Goal: Task Accomplishment & Management: Use online tool/utility

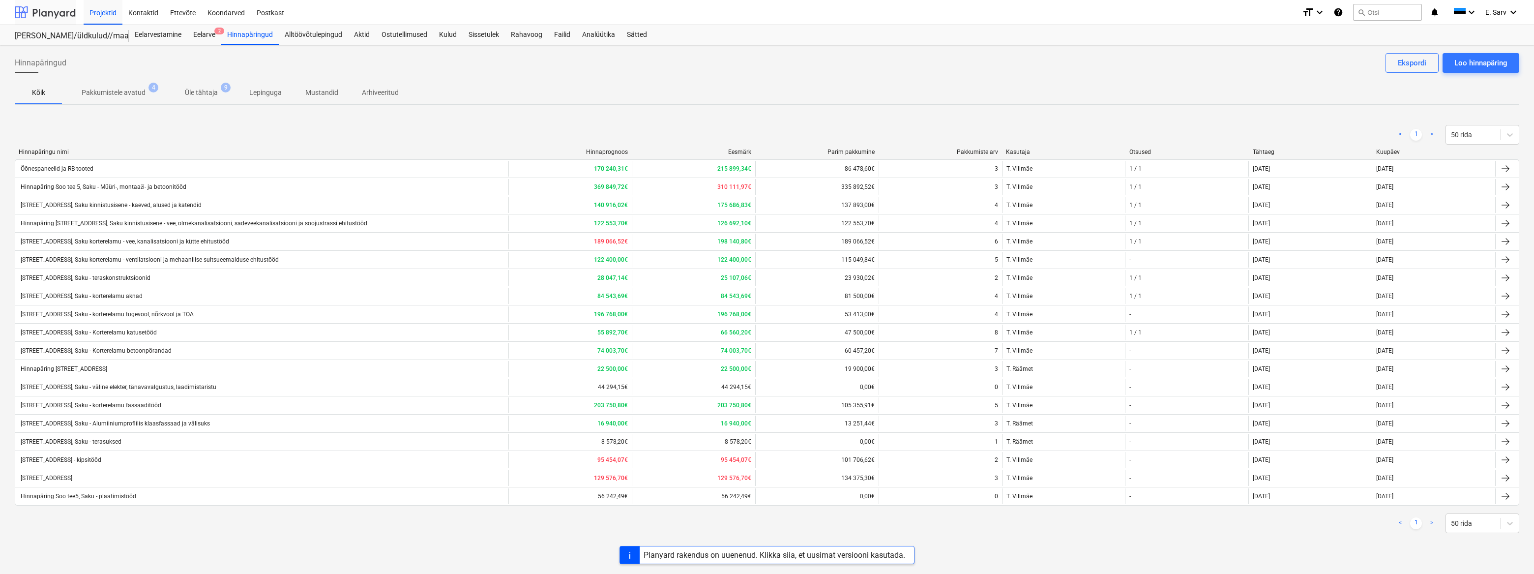
click at [54, 12] on div at bounding box center [45, 12] width 61 height 25
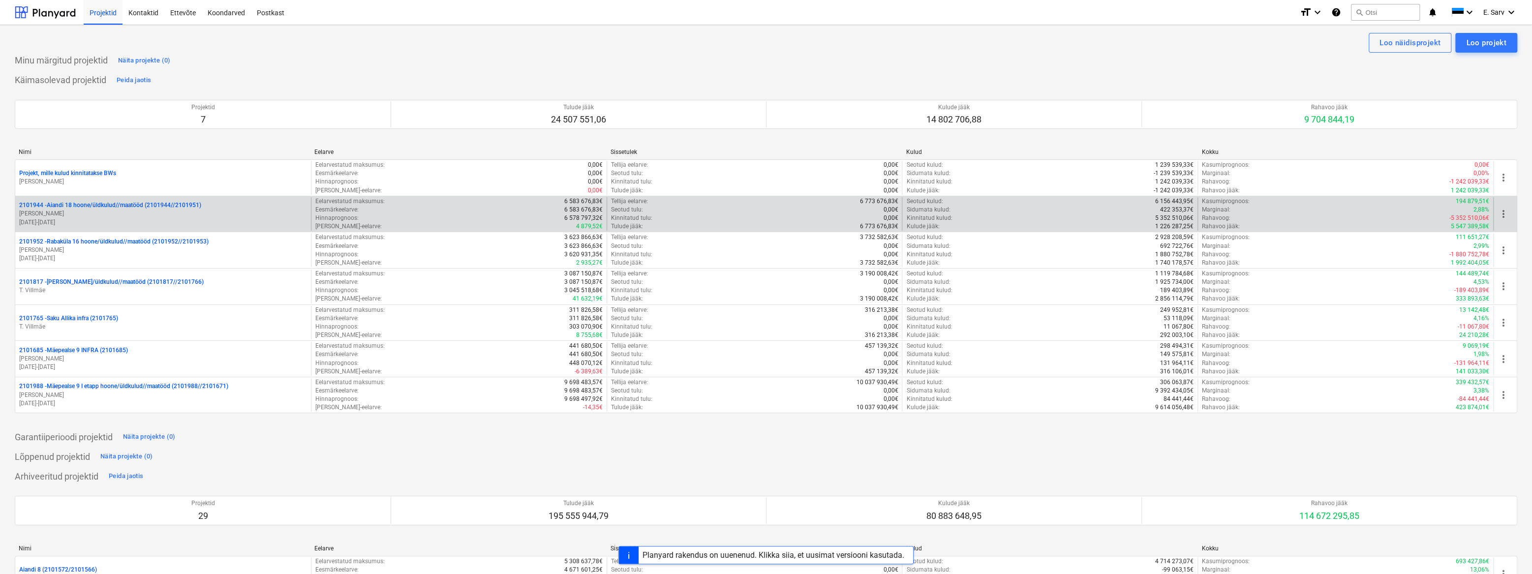
click at [86, 205] on p "2101944 - Aiandi 18 hoone/üldkulud//maatööd (2101944//2101951)" at bounding box center [110, 205] width 182 height 8
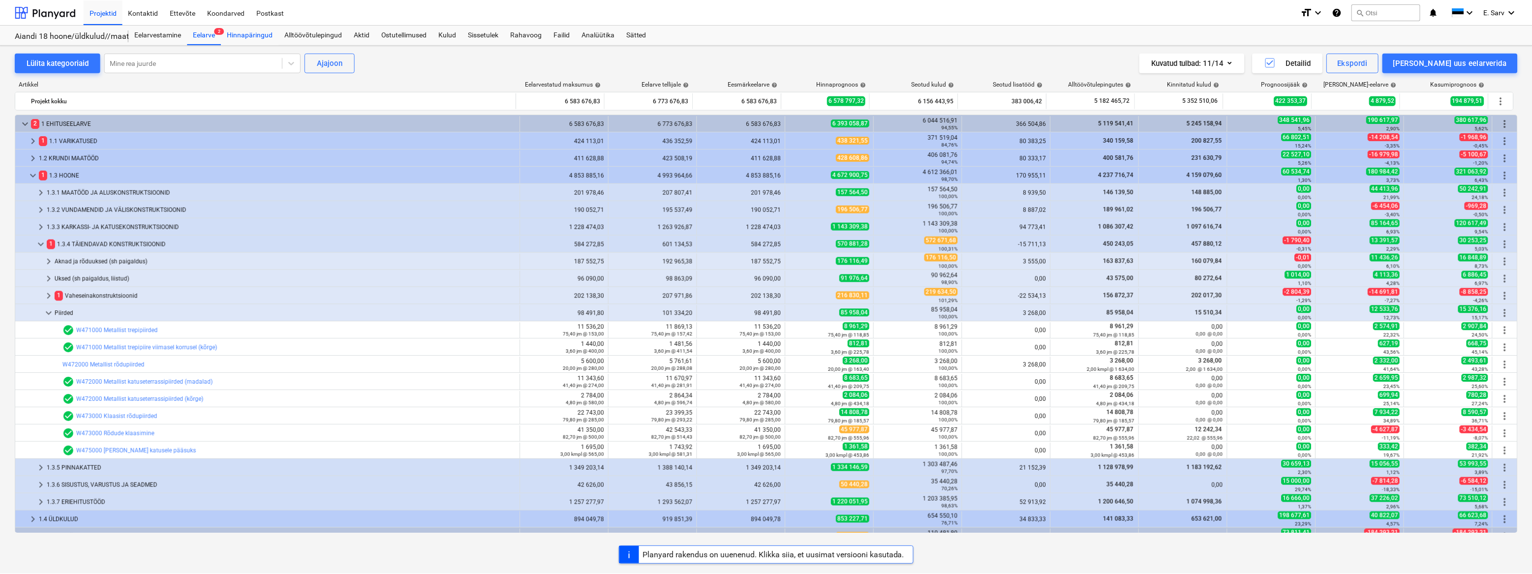
scroll to position [44, 0]
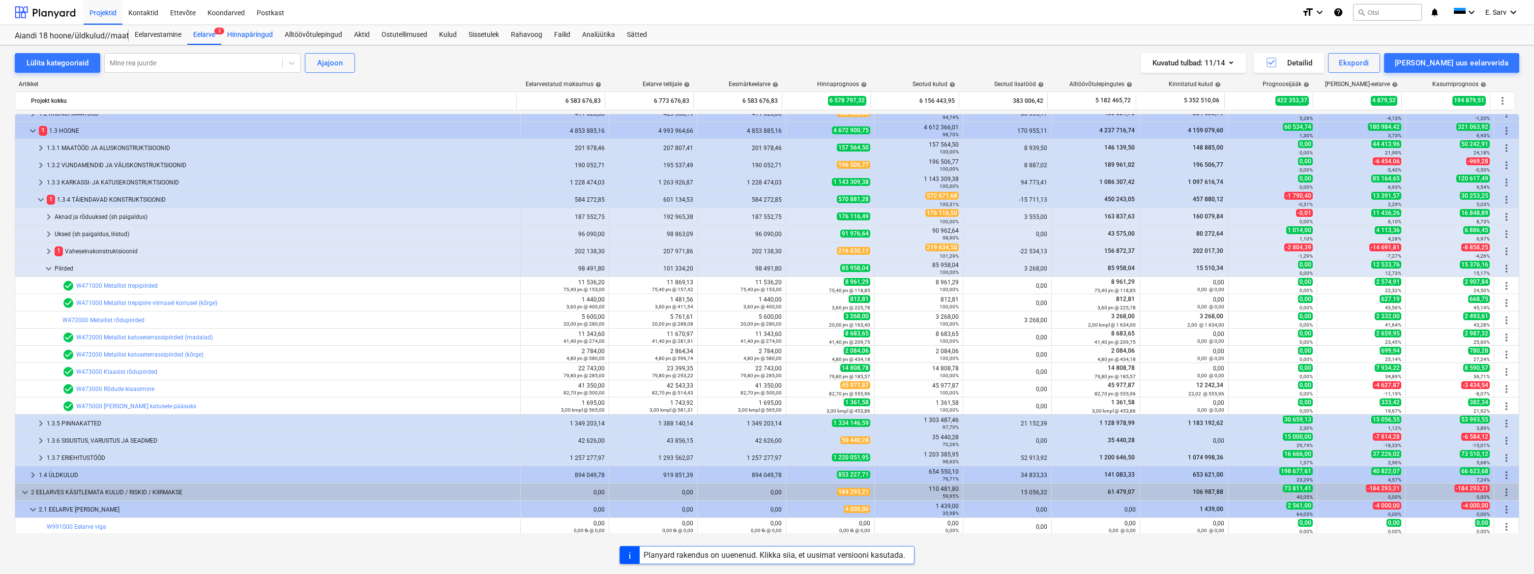
click at [238, 31] on div "Hinnapäringud" at bounding box center [250, 35] width 58 height 20
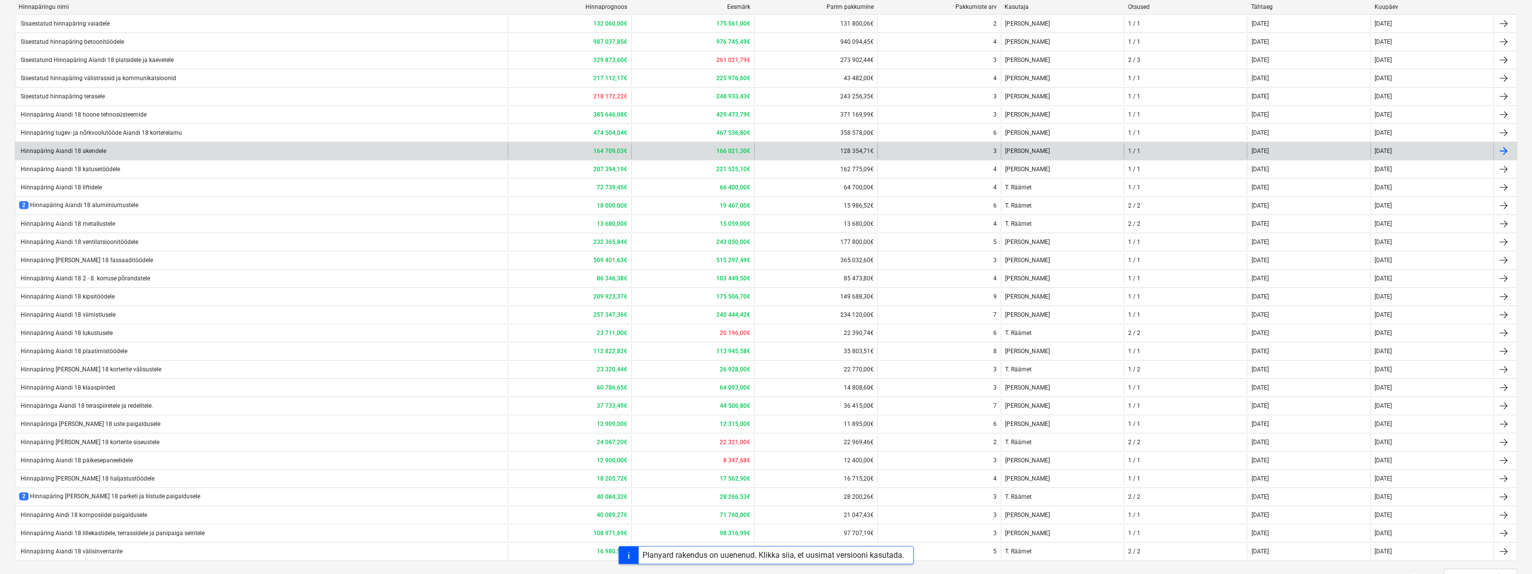
scroll to position [179, 0]
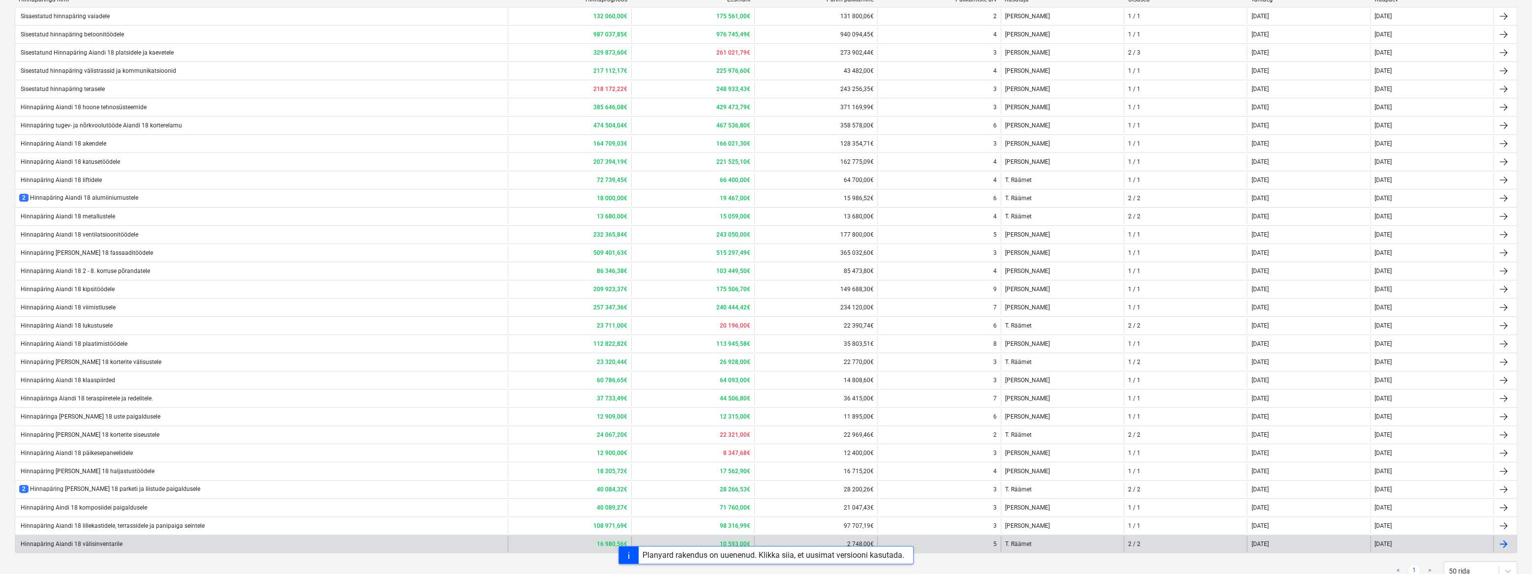
click at [110, 541] on div "Hinnapäring Aiandi 18 välisinventarile" at bounding box center [70, 544] width 103 height 7
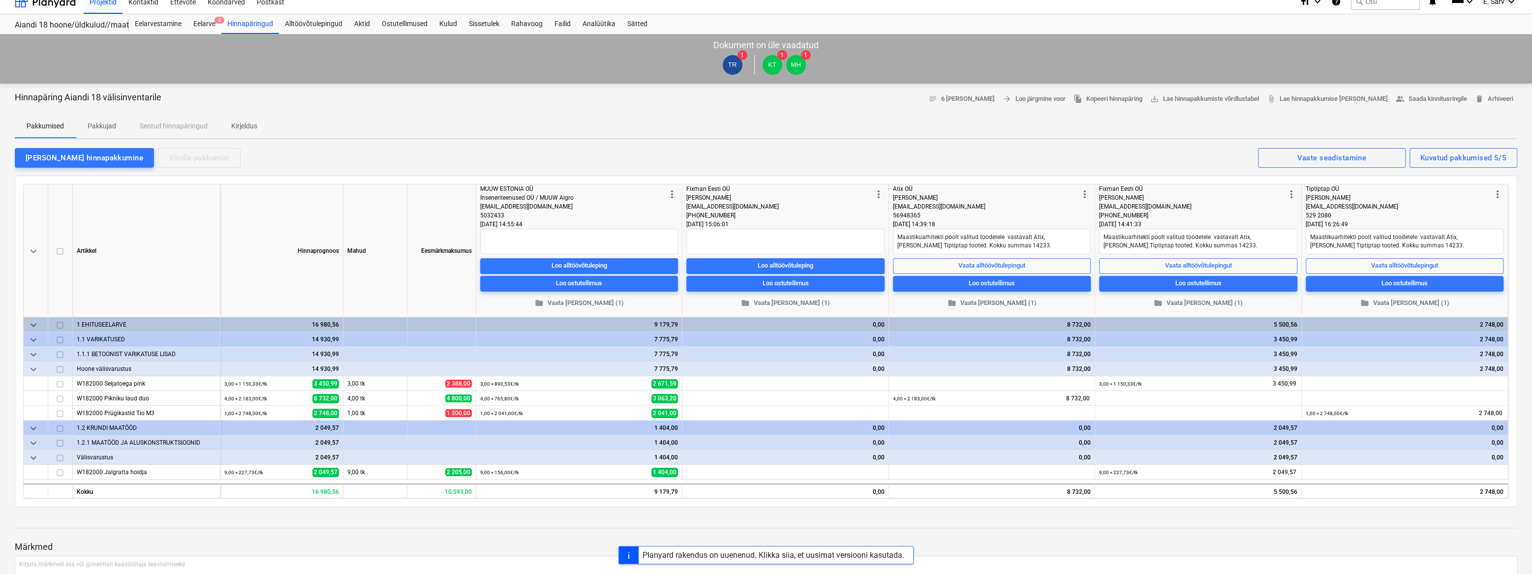
scroll to position [44, 0]
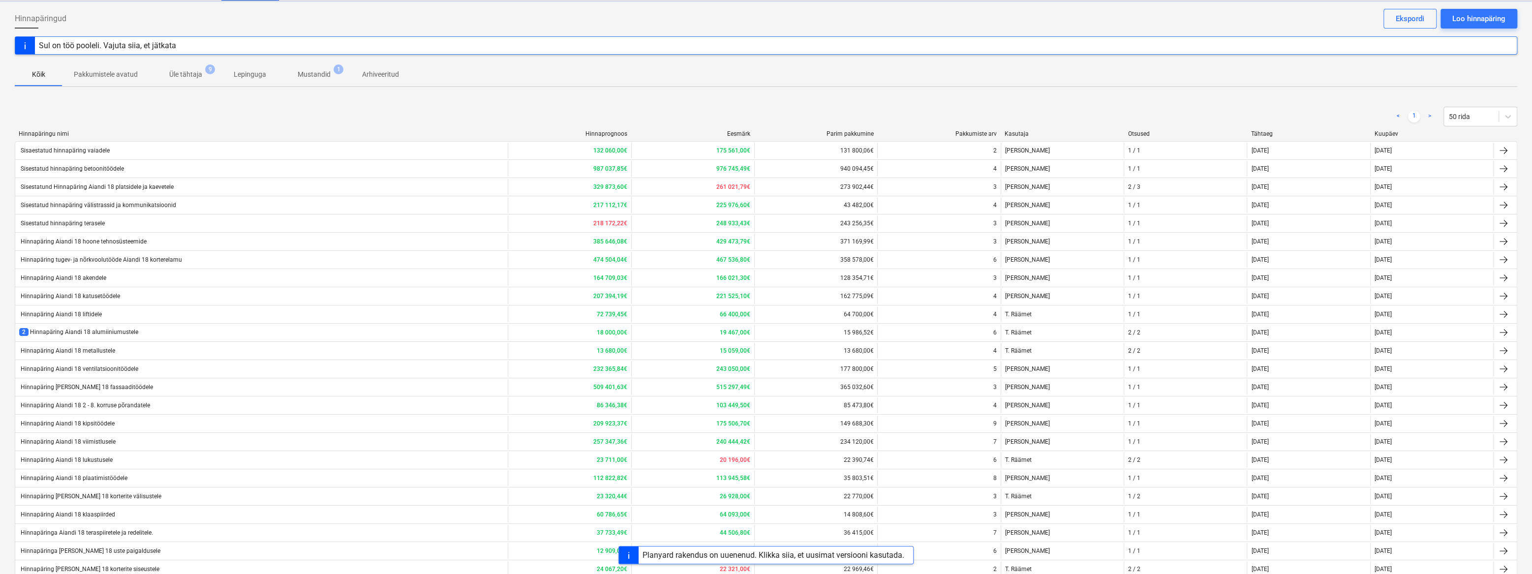
scroll to position [179, 0]
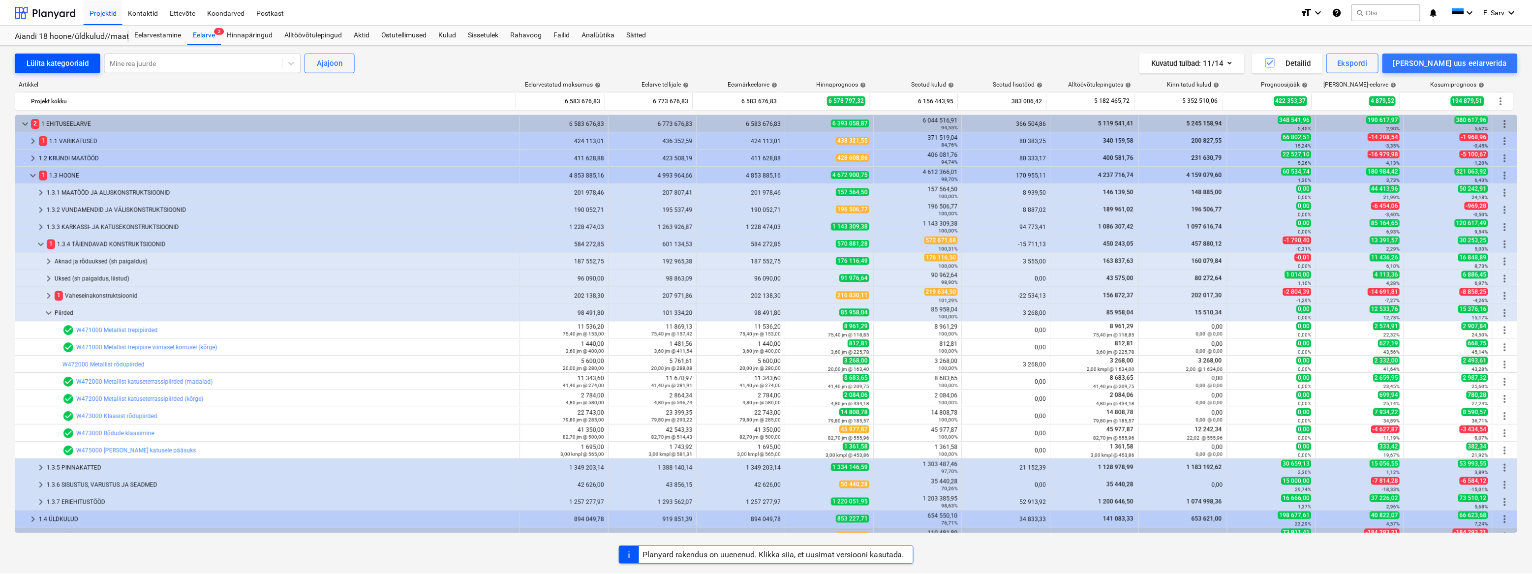
scroll to position [44, 0]
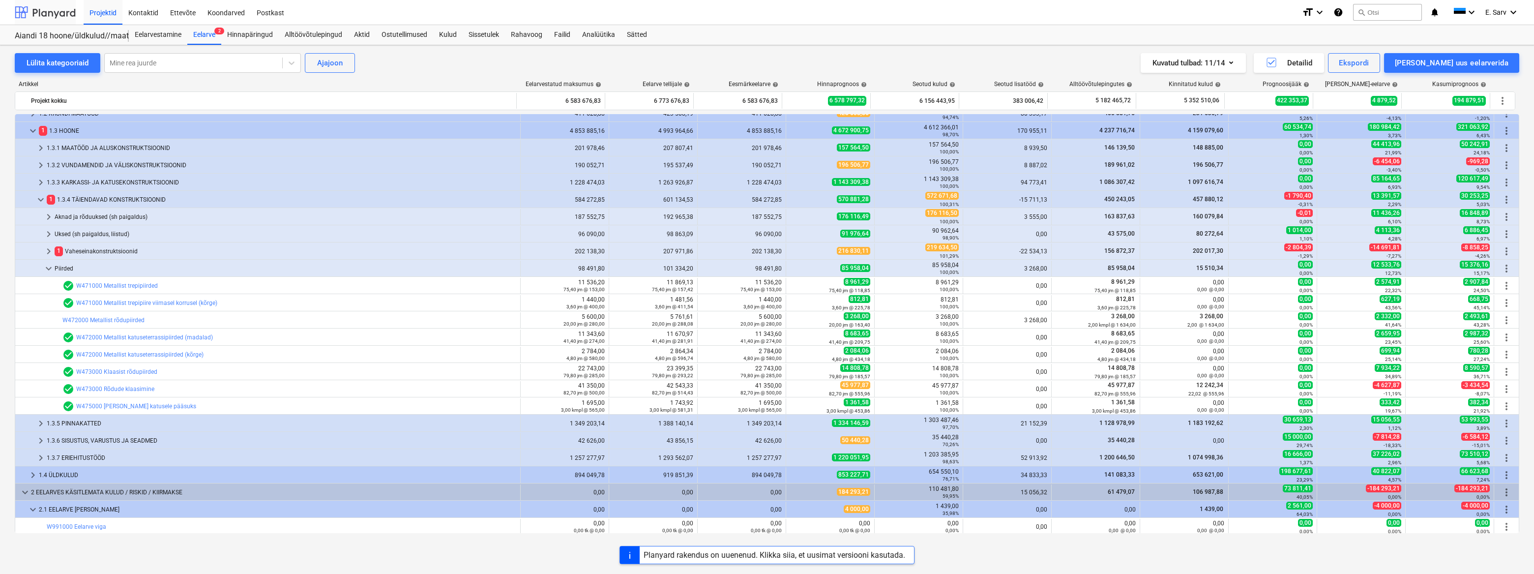
click at [46, 10] on div at bounding box center [45, 12] width 61 height 25
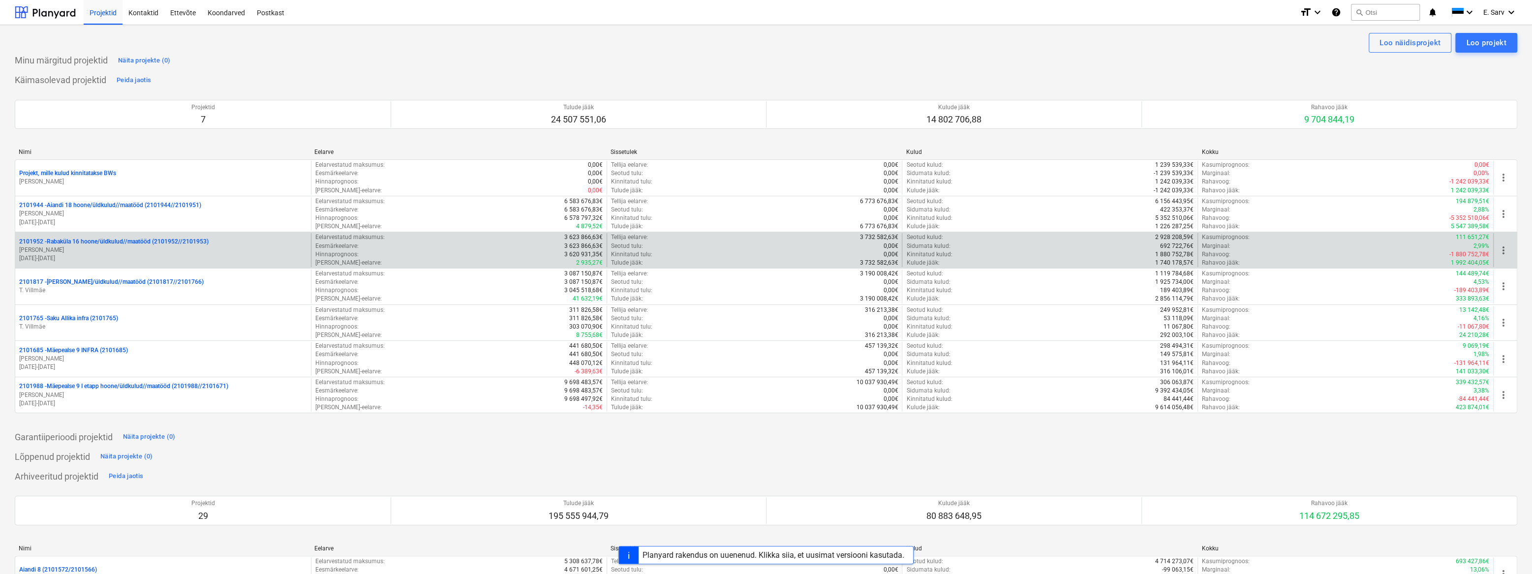
click at [93, 243] on p "2101952 - [GEOGRAPHIC_DATA] 16 hoone/üldkulud//maatööd (2101952//2101953)" at bounding box center [113, 242] width 189 height 8
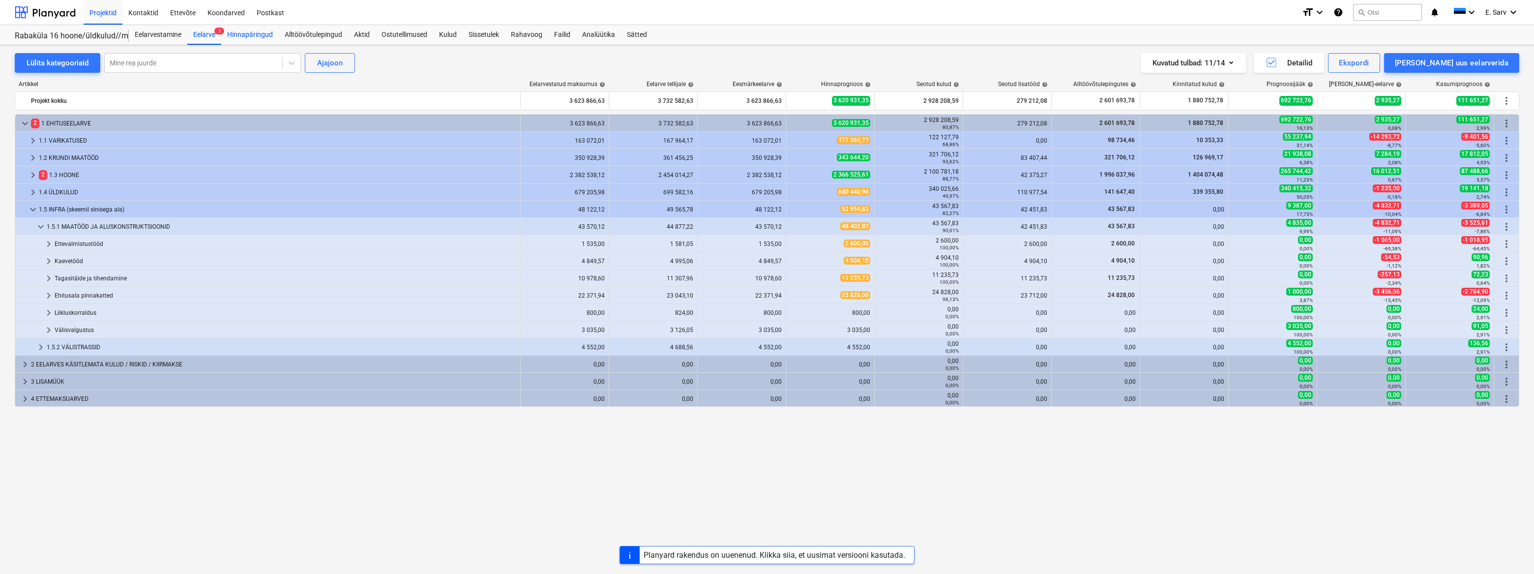
click at [252, 36] on div "Hinnapäringud" at bounding box center [250, 35] width 58 height 20
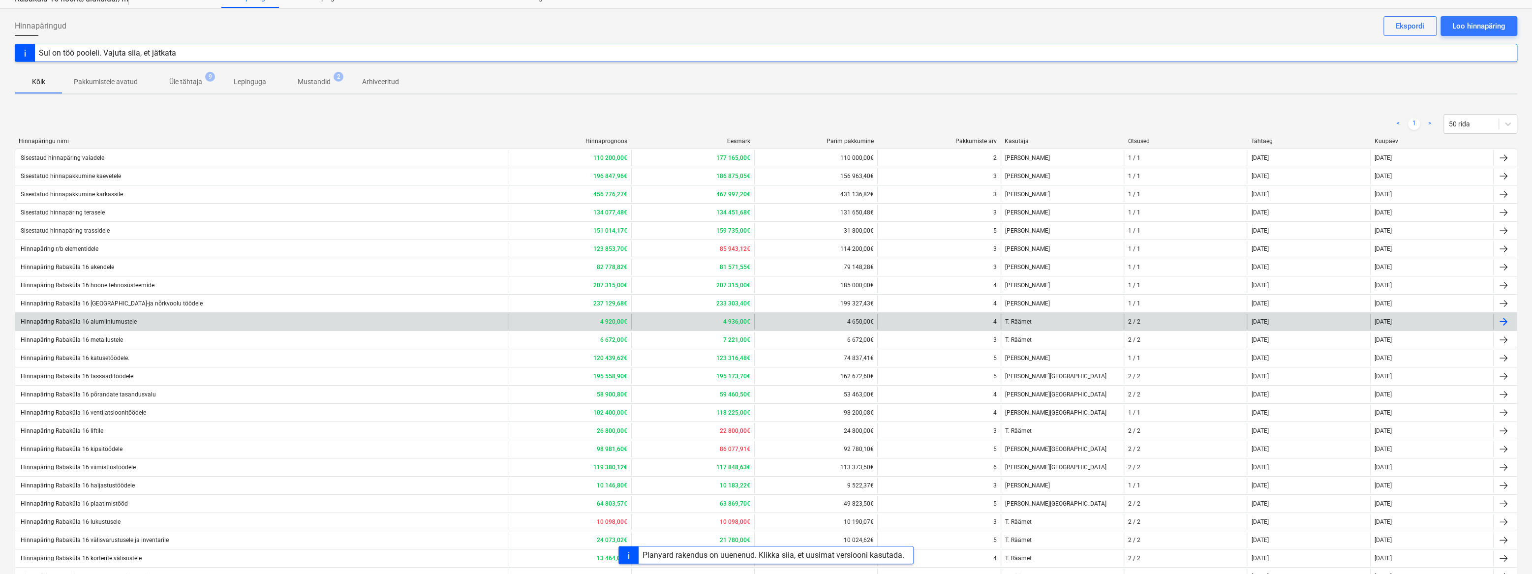
scroll to position [89, 0]
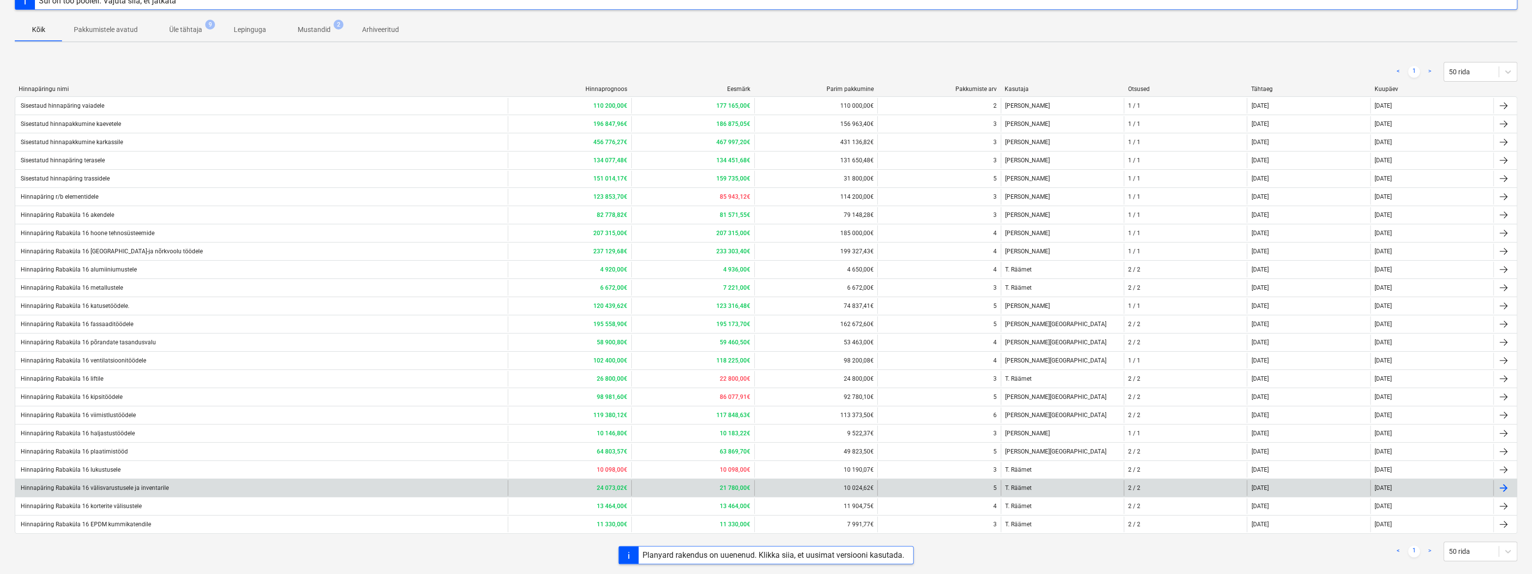
click at [136, 485] on div "Hinnapäring Rabaküla 16 välisvarustusele ja inventarile" at bounding box center [94, 487] width 150 height 7
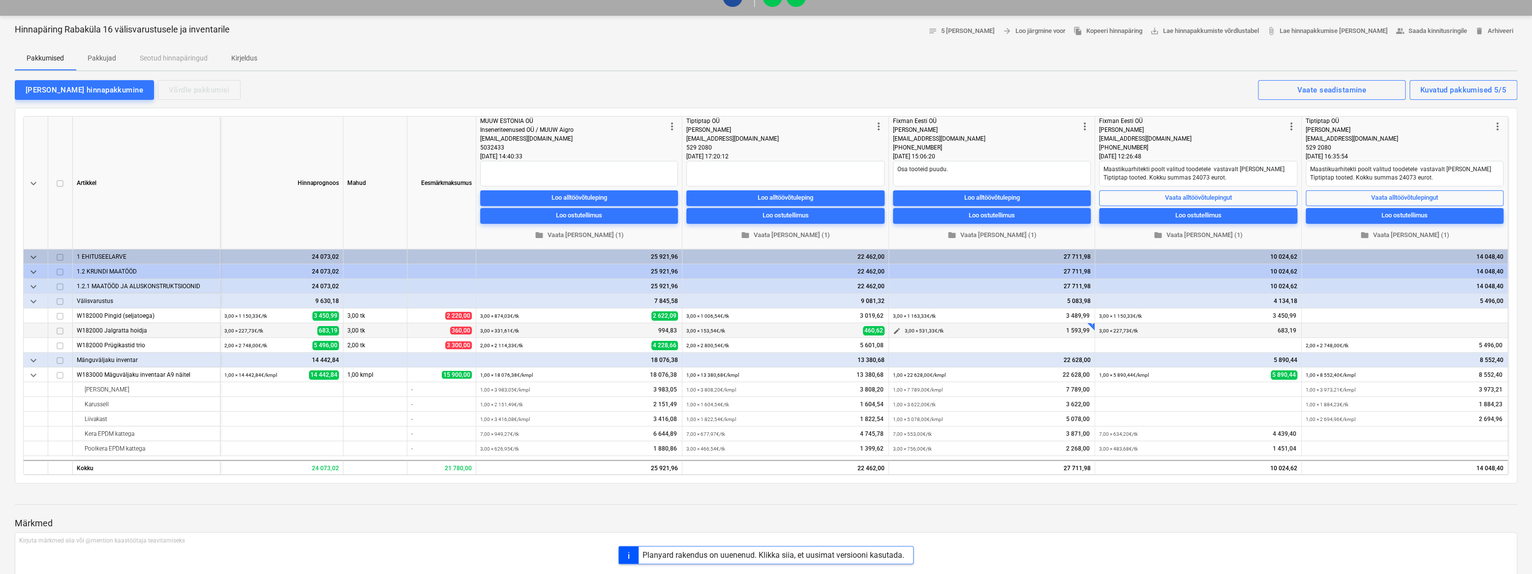
scroll to position [89, 0]
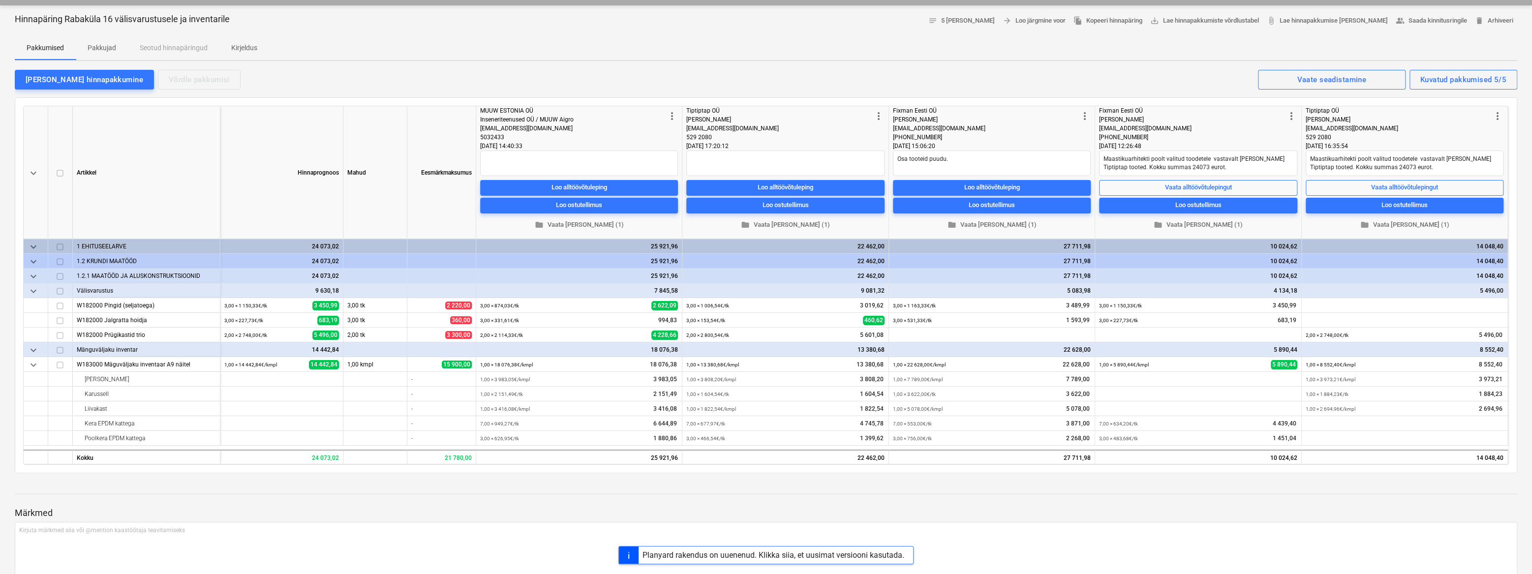
type textarea "x"
